Goal: Use online tool/utility: Utilize a website feature to perform a specific function

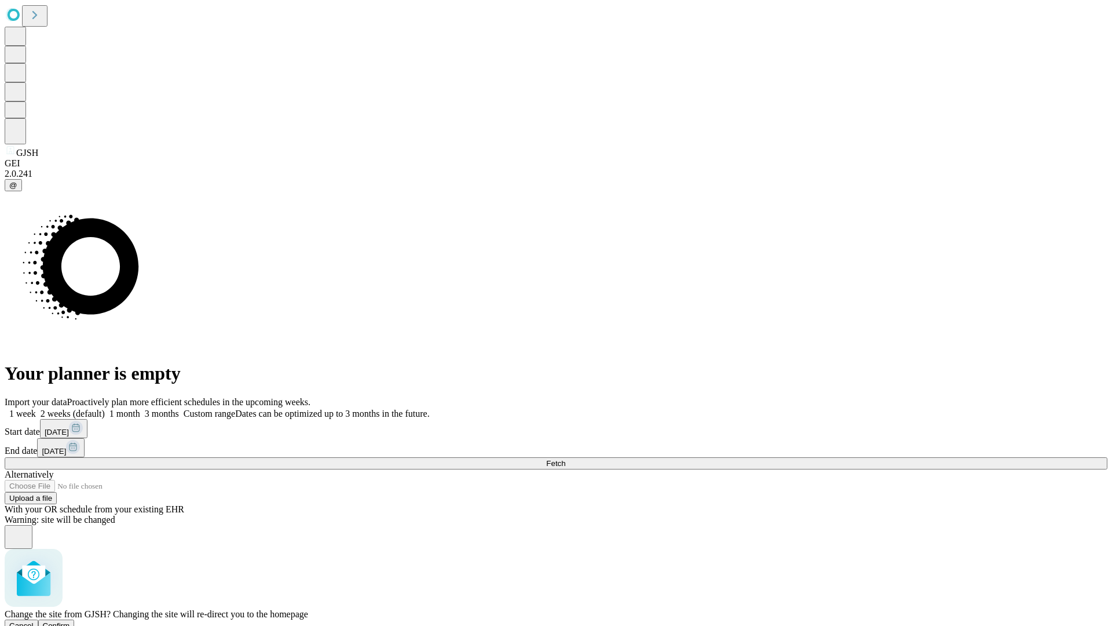
click at [70, 621] on span "Confirm" at bounding box center [56, 625] width 27 height 9
click at [36, 408] on label "1 week" at bounding box center [20, 413] width 31 height 10
click at [565, 459] on span "Fetch" at bounding box center [555, 463] width 19 height 9
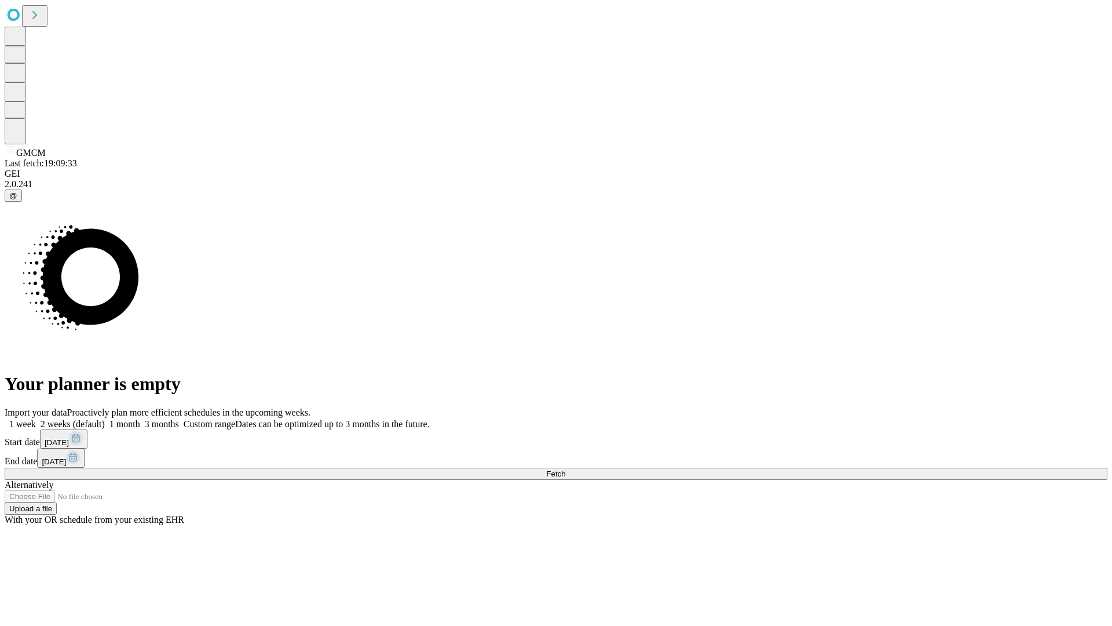
click at [565, 469] on span "Fetch" at bounding box center [555, 473] width 19 height 9
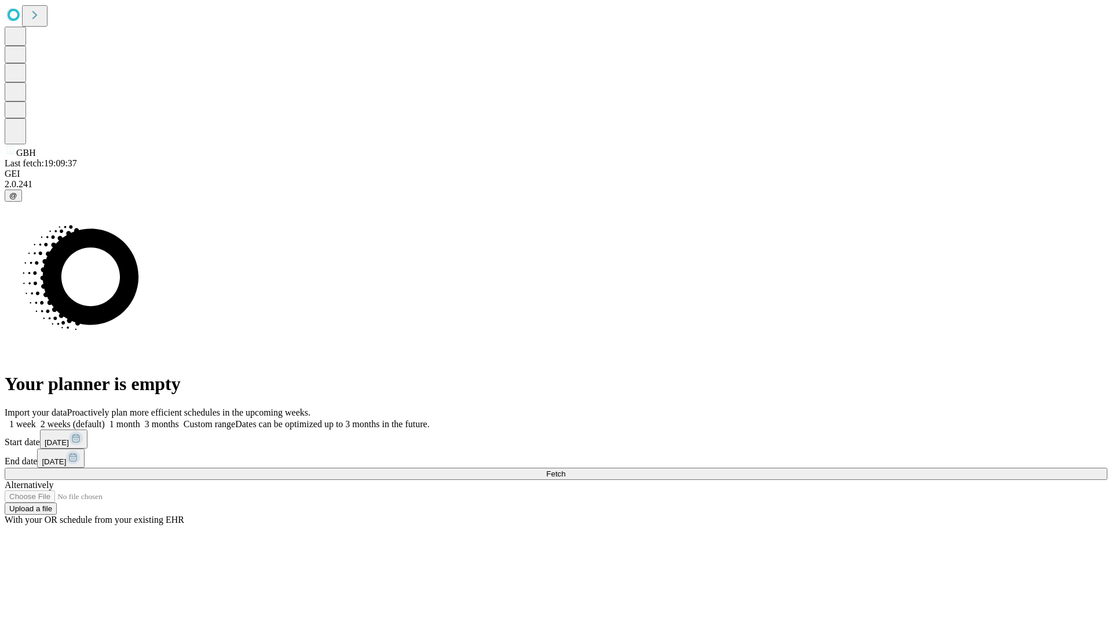
click at [36, 419] on label "1 week" at bounding box center [20, 424] width 31 height 10
click at [565, 469] on span "Fetch" at bounding box center [555, 473] width 19 height 9
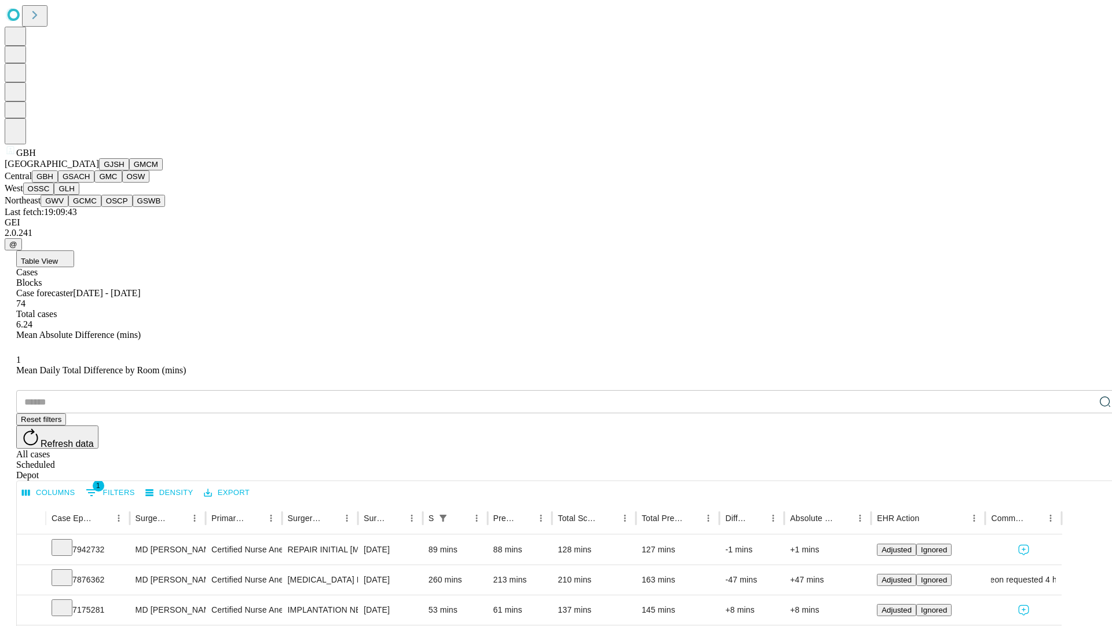
click at [90, 182] on button "GSACH" at bounding box center [76, 176] width 36 height 12
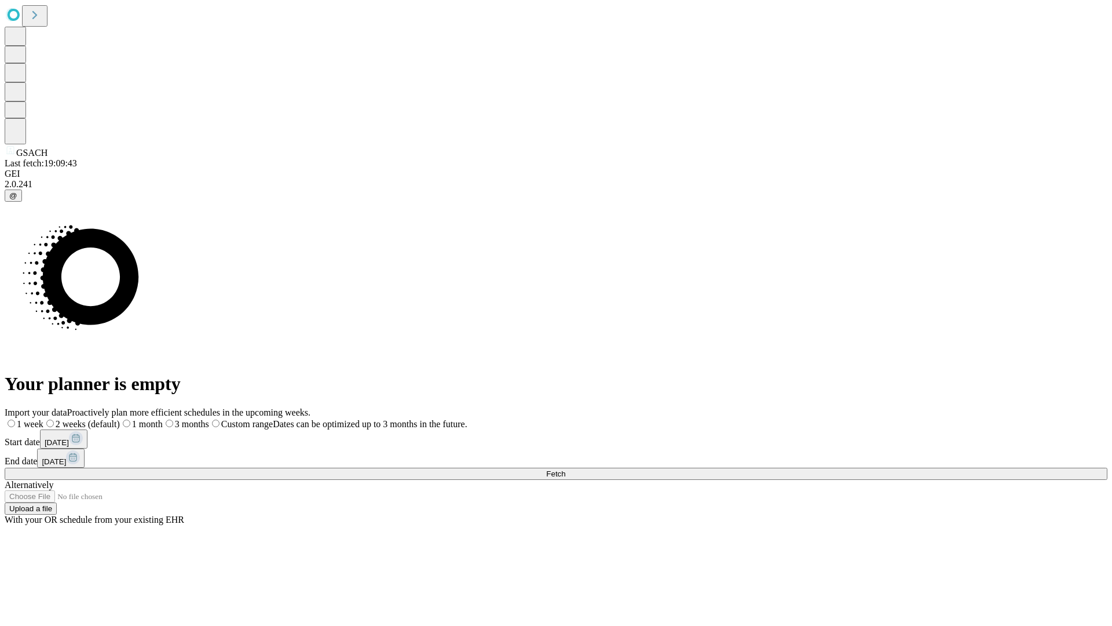
click at [43, 419] on label "1 week" at bounding box center [24, 424] width 39 height 10
click at [565, 469] on span "Fetch" at bounding box center [555, 473] width 19 height 9
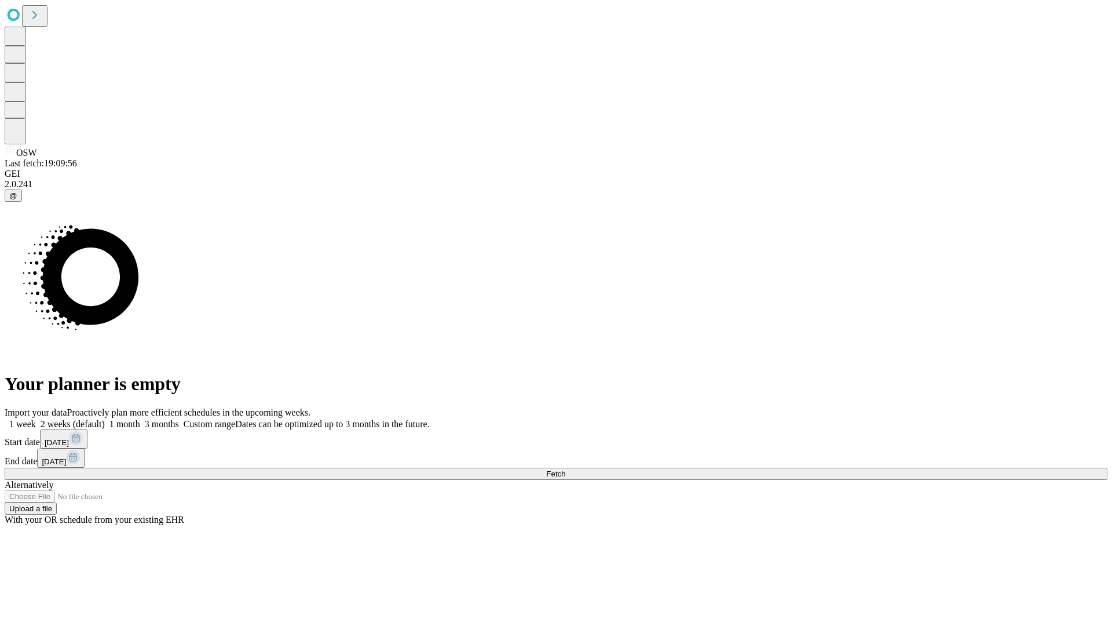
click at [36, 419] on label "1 week" at bounding box center [20, 424] width 31 height 10
click at [565, 469] on span "Fetch" at bounding box center [555, 473] width 19 height 9
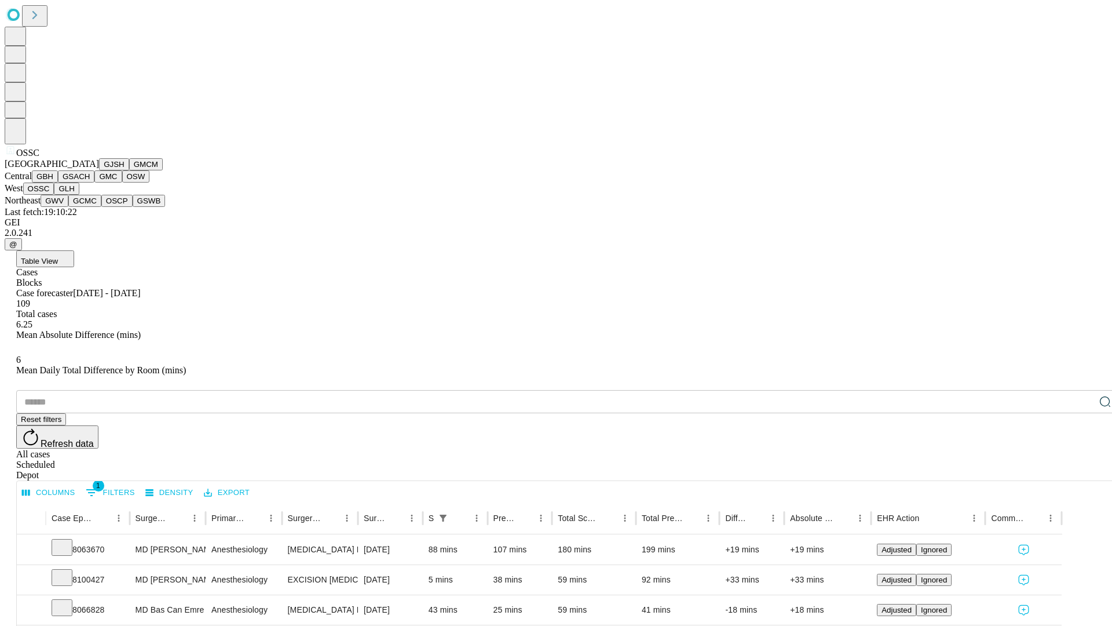
click at [79, 195] on button "GLH" at bounding box center [66, 188] width 25 height 12
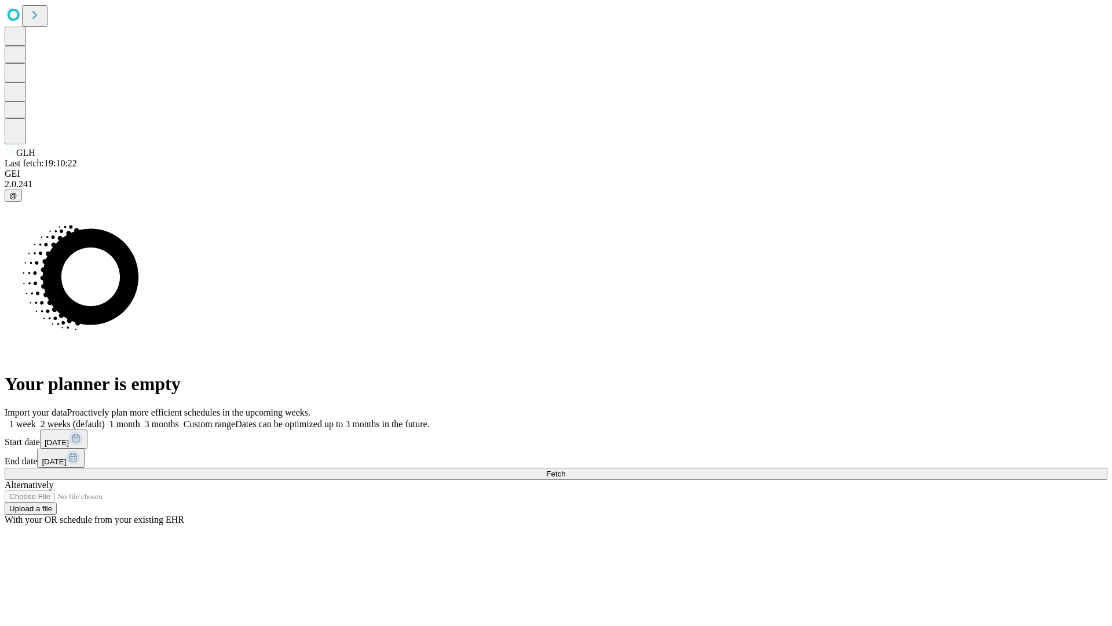
click at [36, 419] on label "1 week" at bounding box center [20, 424] width 31 height 10
click at [565, 469] on span "Fetch" at bounding box center [555, 473] width 19 height 9
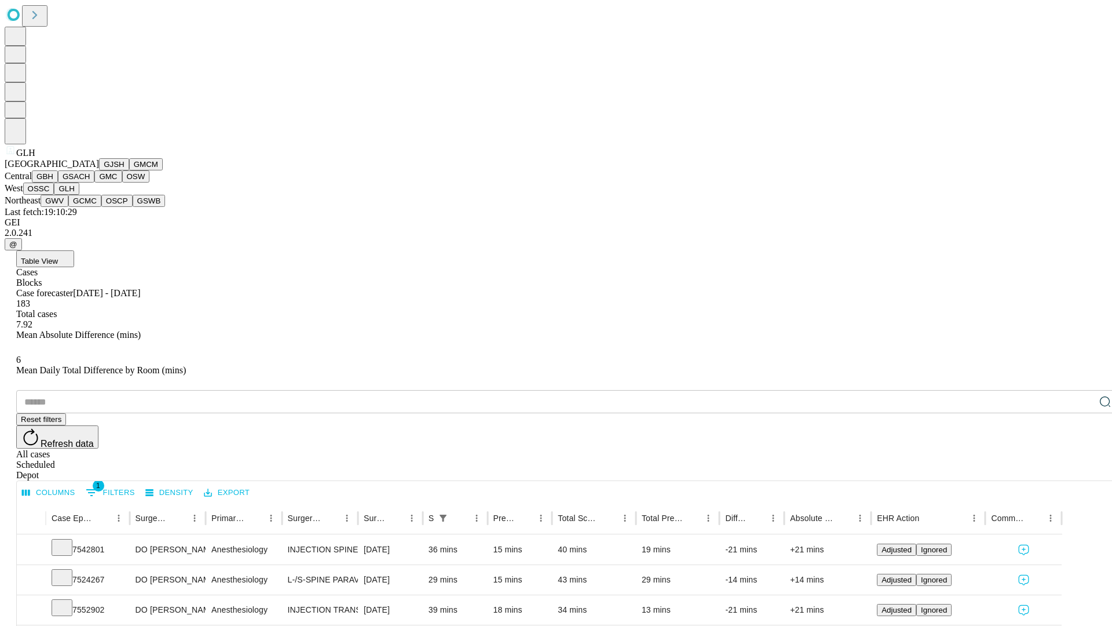
click at [68, 207] on button "GWV" at bounding box center [55, 201] width 28 height 12
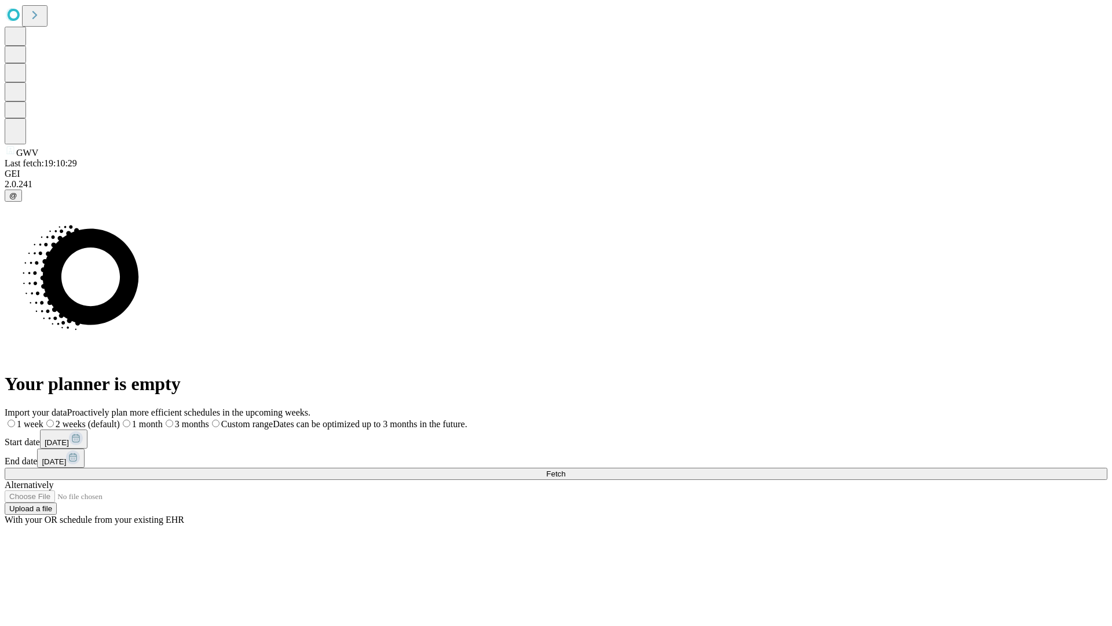
click at [43, 419] on label "1 week" at bounding box center [24, 424] width 39 height 10
click at [565, 469] on span "Fetch" at bounding box center [555, 473] width 19 height 9
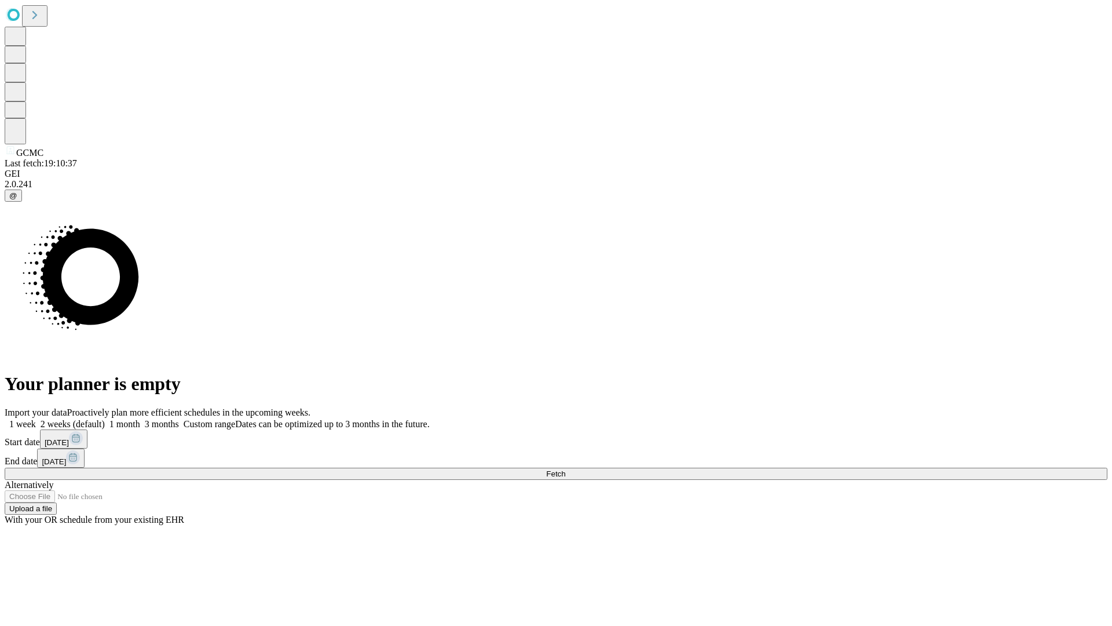
click at [36, 419] on label "1 week" at bounding box center [20, 424] width 31 height 10
click at [565, 469] on span "Fetch" at bounding box center [555, 473] width 19 height 9
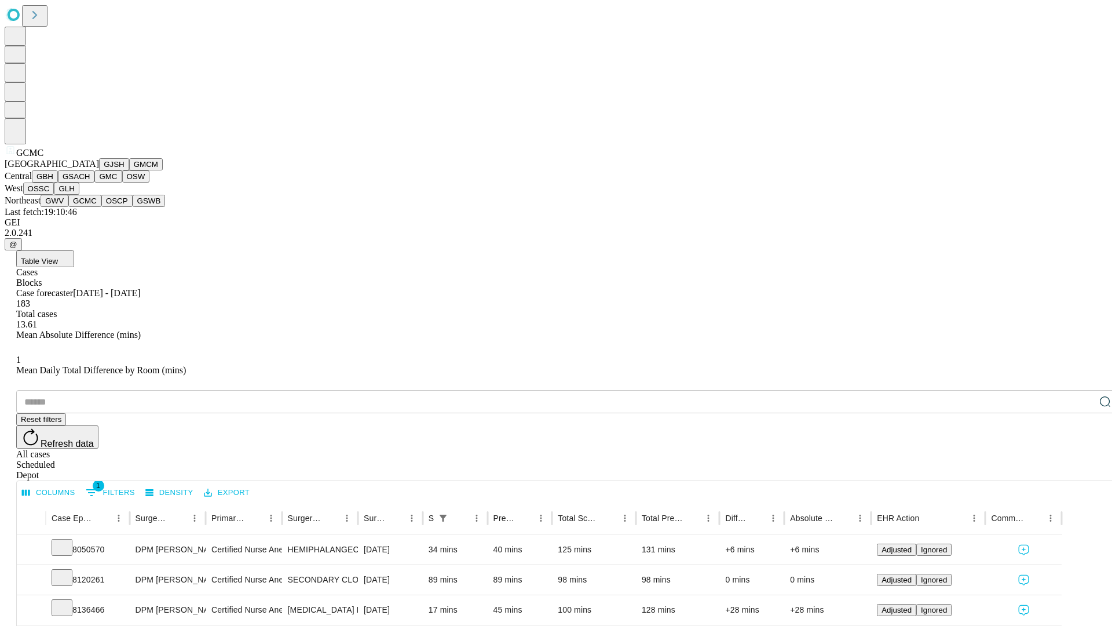
click at [101, 207] on button "OSCP" at bounding box center [116, 201] width 31 height 12
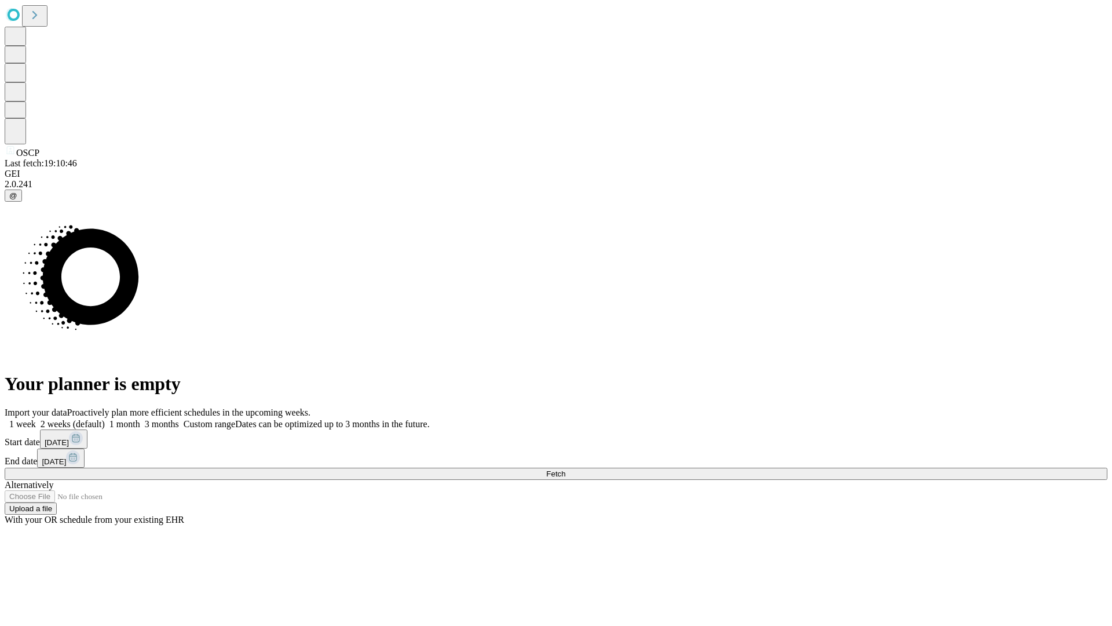
click at [36, 419] on label "1 week" at bounding box center [20, 424] width 31 height 10
click at [565, 469] on span "Fetch" at bounding box center [555, 473] width 19 height 9
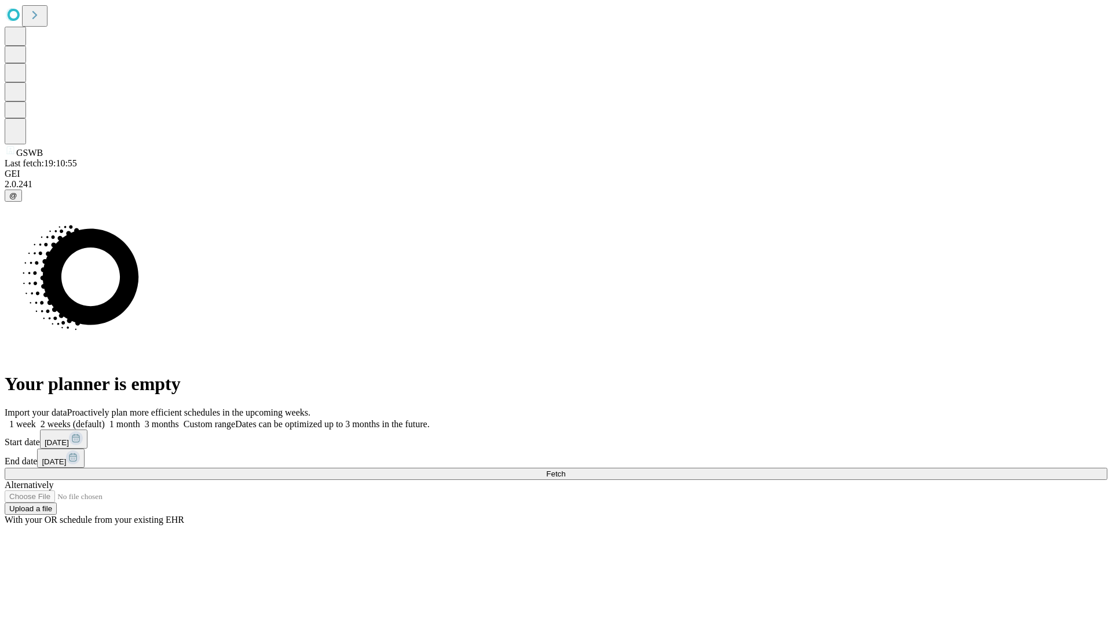
click at [36, 419] on label "1 week" at bounding box center [20, 424] width 31 height 10
click at [565, 469] on span "Fetch" at bounding box center [555, 473] width 19 height 9
